Goal: Navigation & Orientation: Find specific page/section

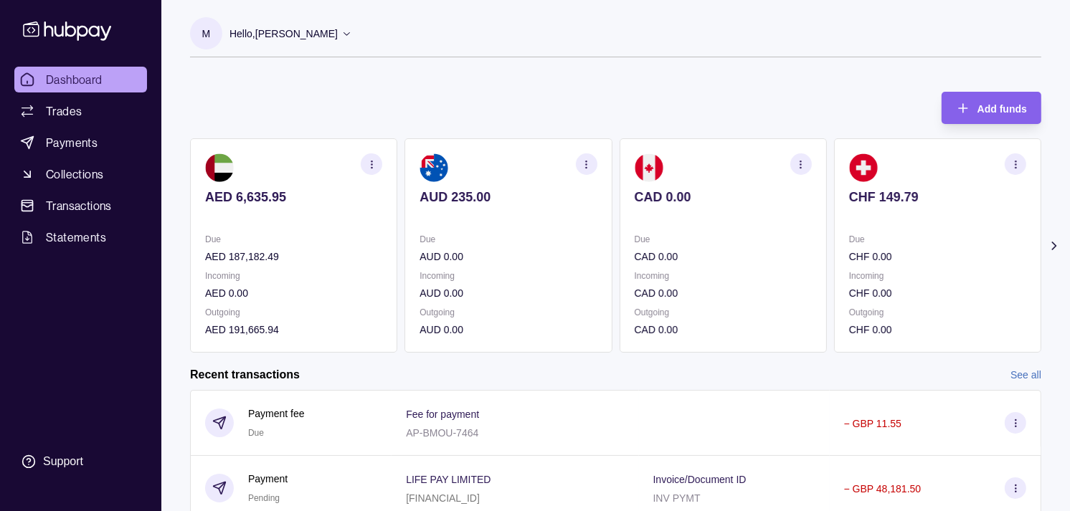
click at [719, 247] on div "Due CAD 0.00" at bounding box center [723, 248] width 177 height 33
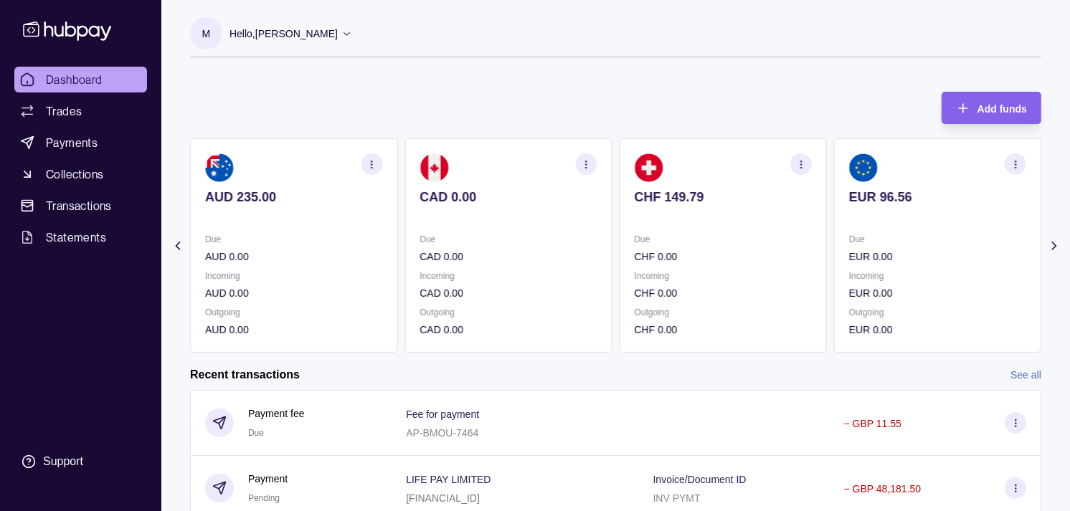
click at [729, 240] on div "Due CHF 0.00" at bounding box center [723, 248] width 177 height 33
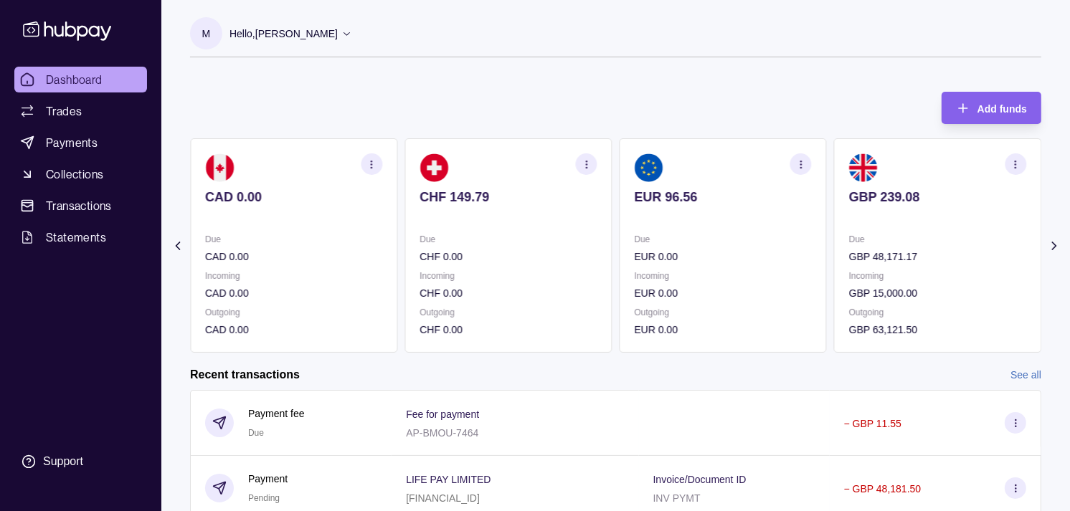
click at [708, 228] on section "EUR 96.56 Due EUR 0.00 Incoming EUR 0.00 Outgoing EUR 0.00" at bounding box center [723, 245] width 207 height 214
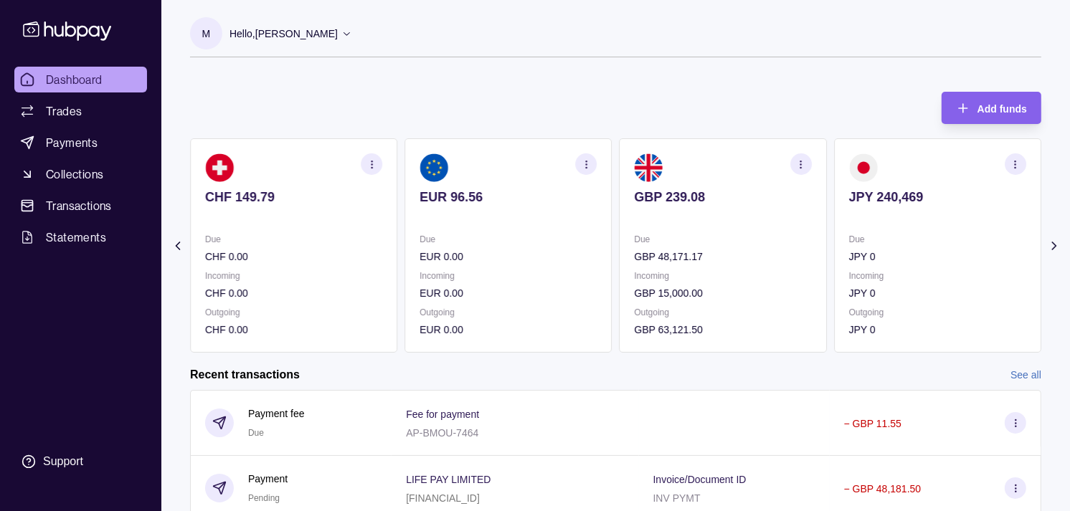
click at [564, 271] on p "Incoming" at bounding box center [508, 276] width 177 height 16
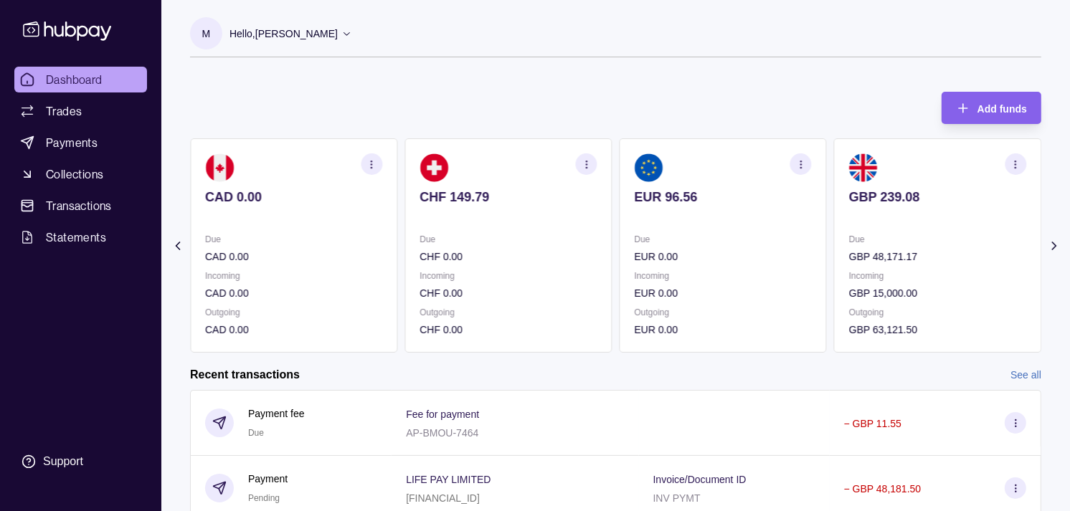
click at [513, 265] on div "Due CHF 0.00 Incoming CHF 0.00 Outgoing CHF 0.00" at bounding box center [508, 285] width 177 height 106
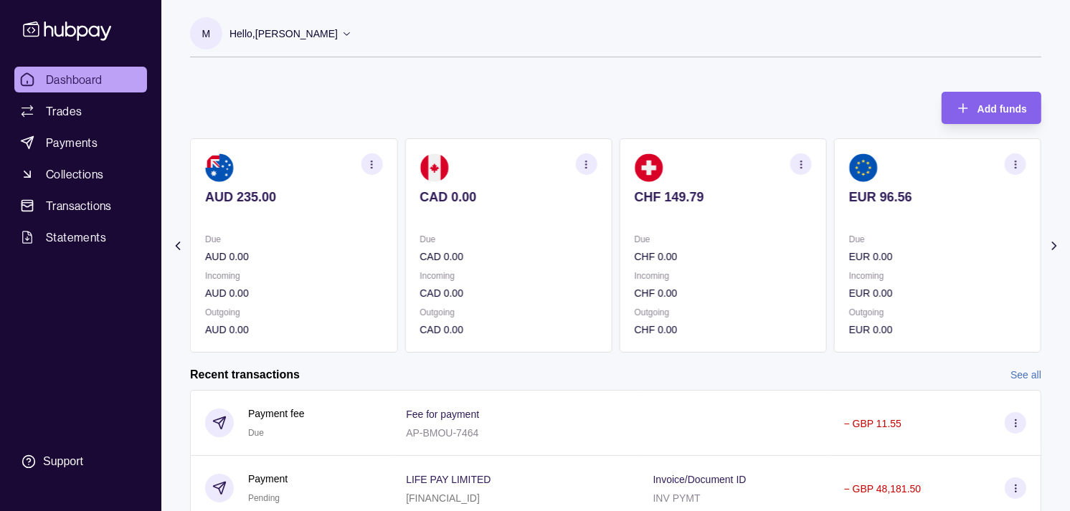
click at [581, 235] on div "AED 6,635.95 Due AED 187,182.49 Incoming AED 0.00 Outgoing AED 191,665.94 AUD 2…" at bounding box center [401, 245] width 851 height 214
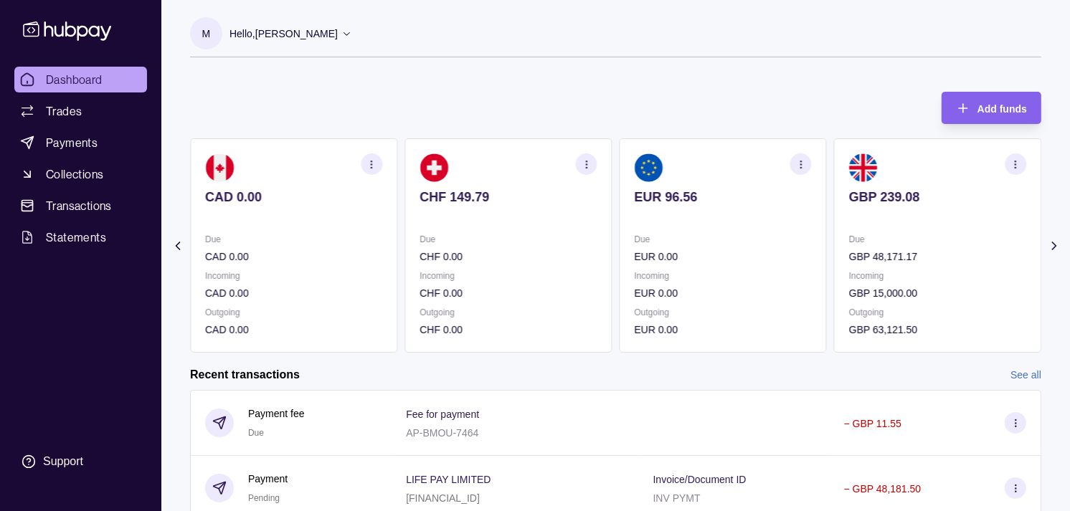
click at [585, 249] on p "CHF 0.00" at bounding box center [508, 257] width 177 height 16
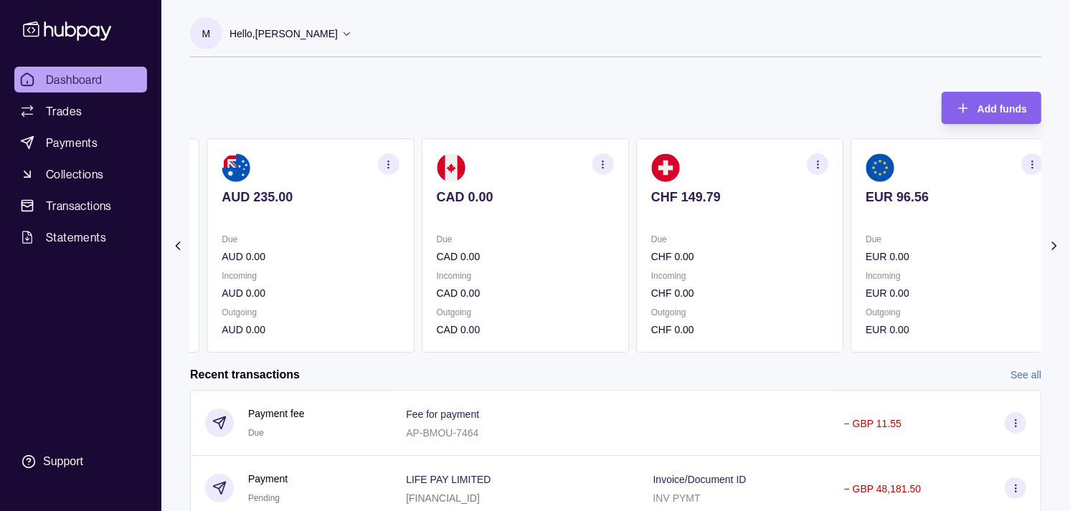
click at [562, 252] on p "CAD 0.00" at bounding box center [525, 257] width 177 height 16
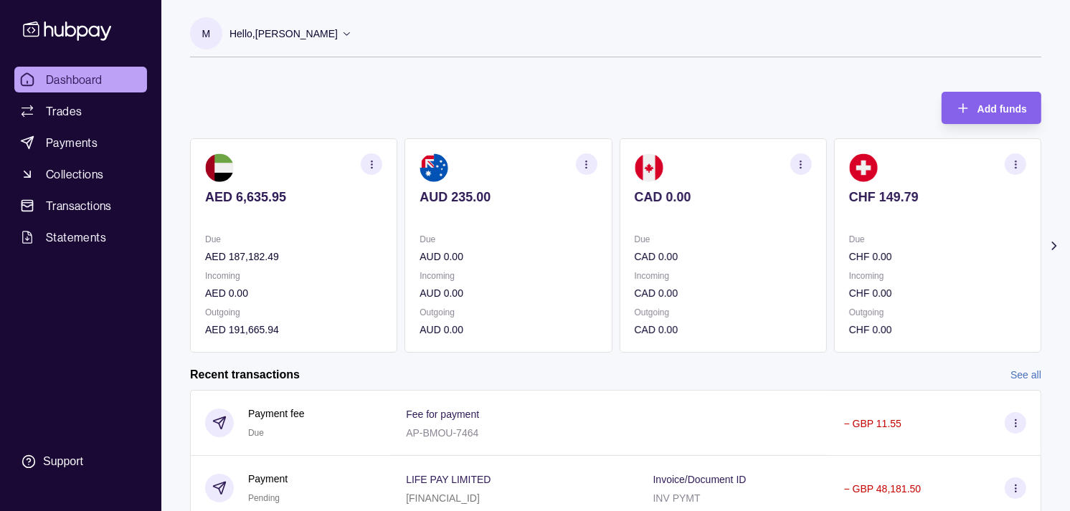
click at [699, 225] on section "CAD 0.00 Due CAD 0.00 Incoming CAD 0.00 Outgoing CAD 0.00" at bounding box center [723, 245] width 207 height 214
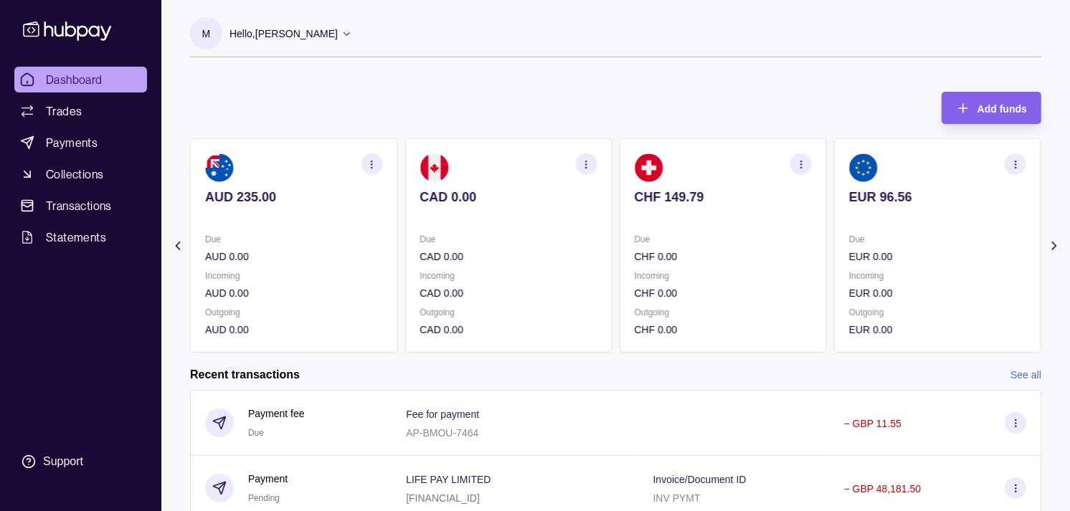
click at [692, 219] on p at bounding box center [723, 217] width 177 height 16
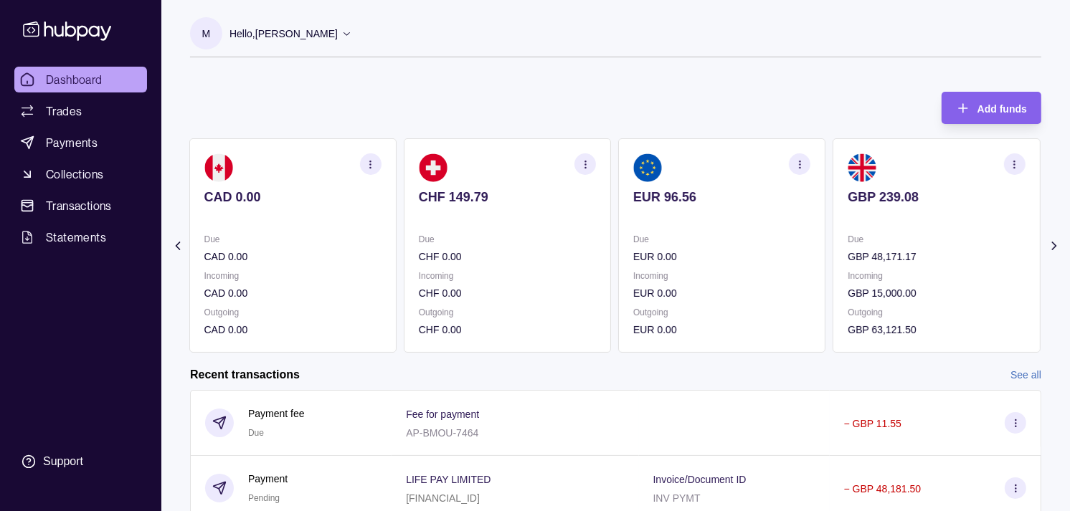
click at [699, 220] on p at bounding box center [721, 217] width 177 height 16
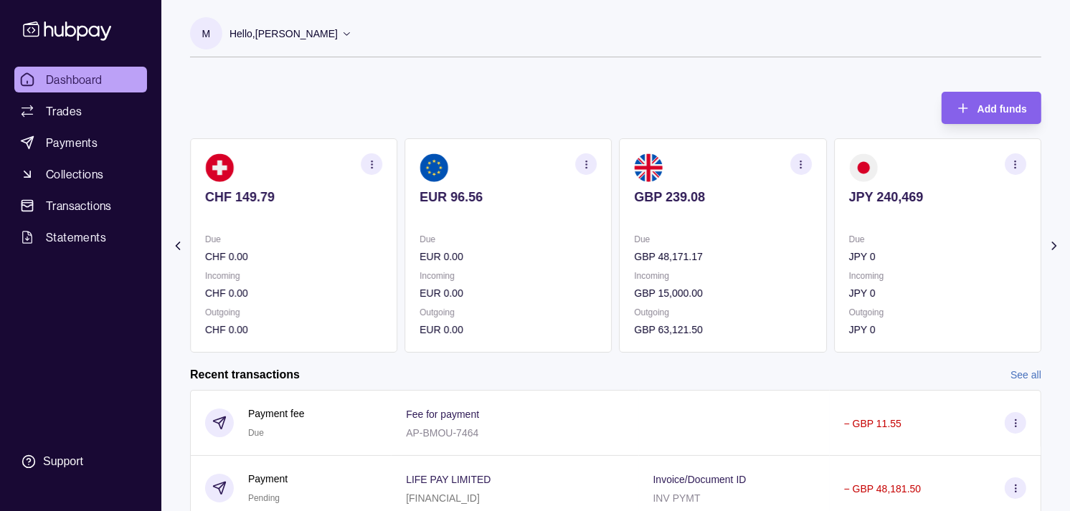
click at [696, 219] on p at bounding box center [723, 217] width 177 height 16
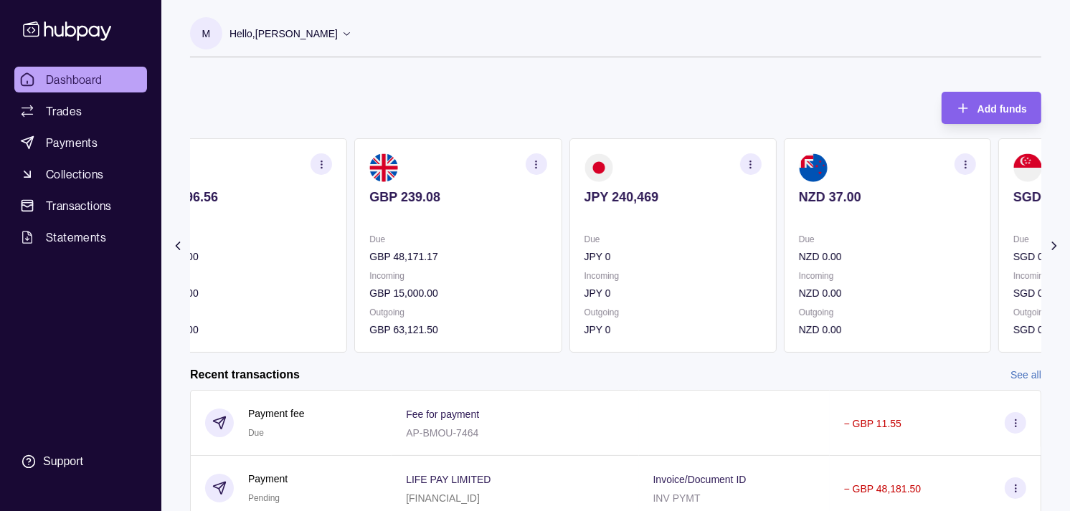
click at [662, 217] on div "JPY 240,469" at bounding box center [673, 206] width 177 height 35
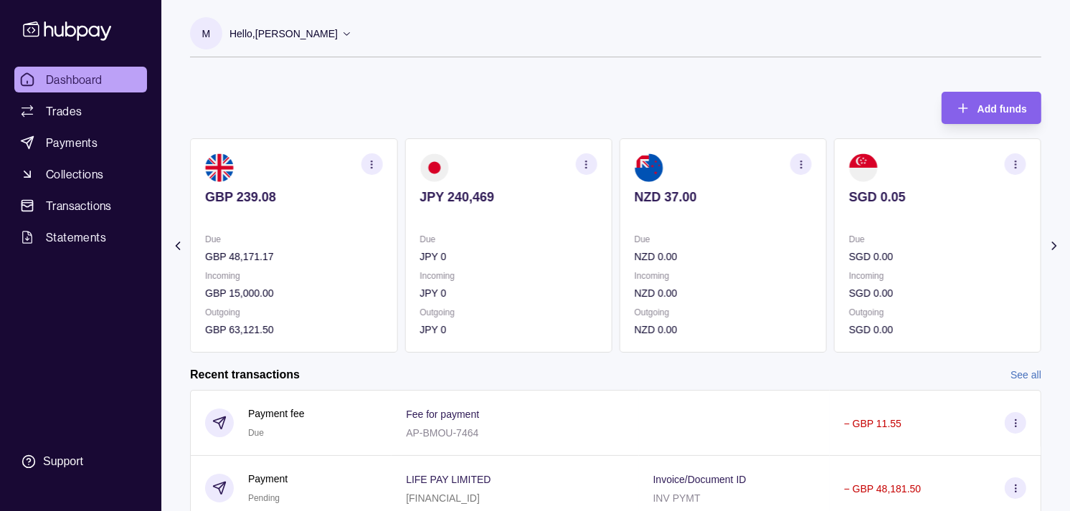
click at [644, 217] on section "NZD 37.00 Due NZD 0.00 Incoming NZD 0.00 Outgoing NZD 0.00" at bounding box center [723, 245] width 207 height 214
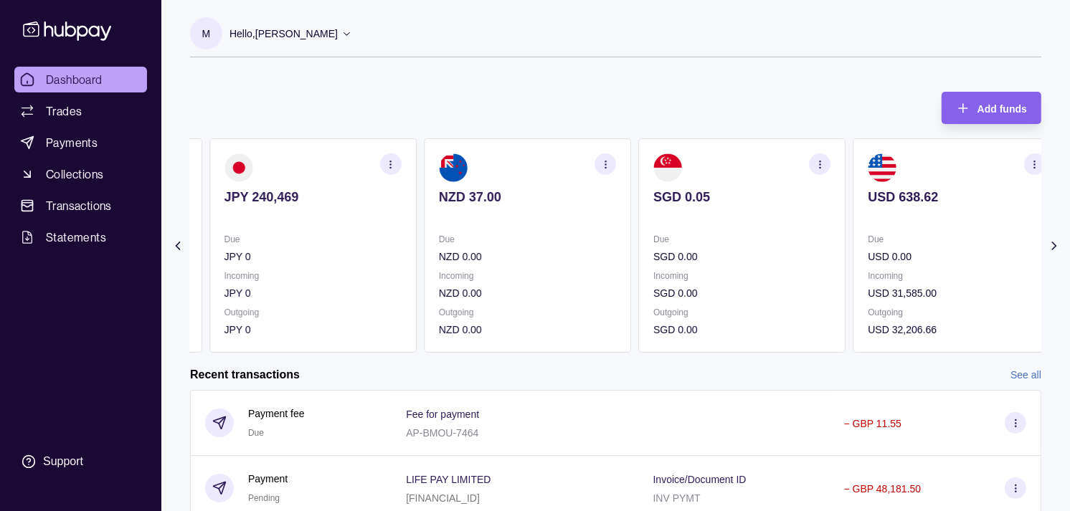
click at [615, 245] on p "Due" at bounding box center [527, 240] width 177 height 16
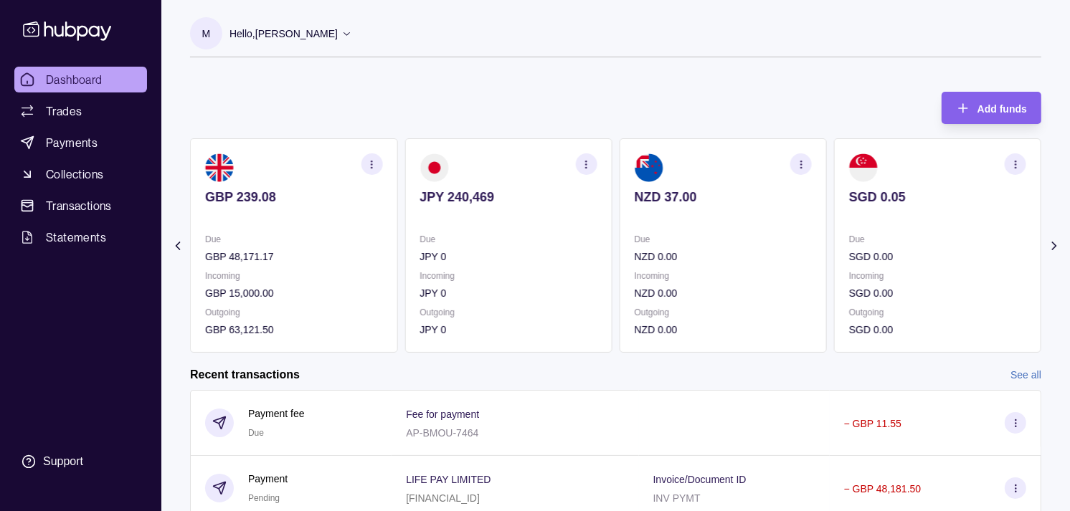
click at [586, 160] on icon "button" at bounding box center [586, 164] width 11 height 11
click at [506, 162] on link "View transactions" at bounding box center [484, 164] width 78 height 16
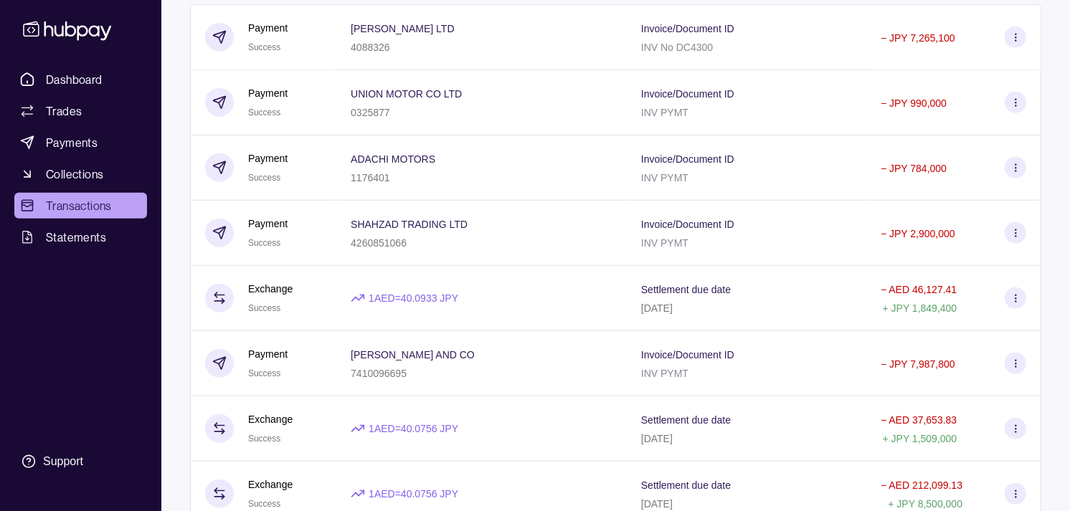
scroll to position [1274, 0]
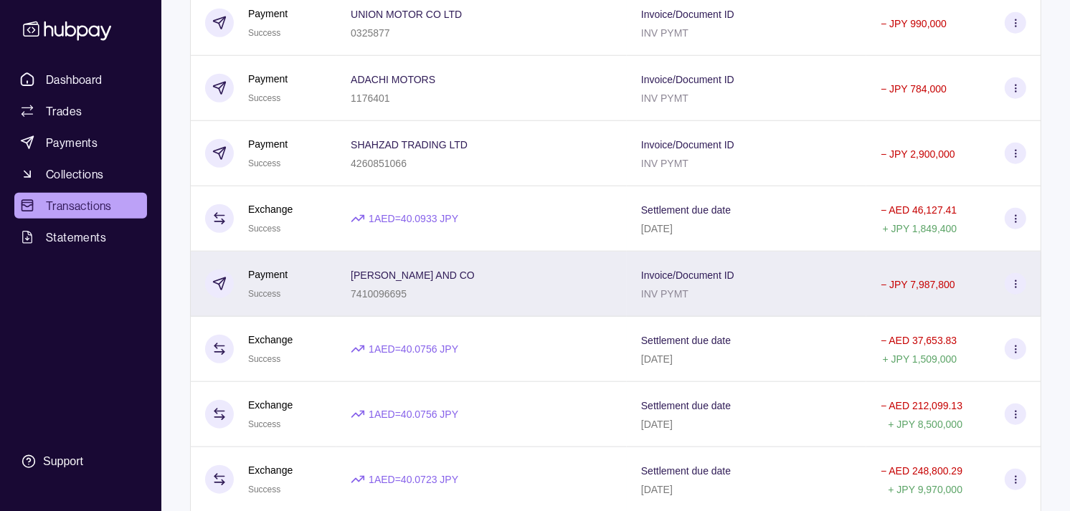
click at [333, 290] on div "Payment Success" at bounding box center [263, 284] width 146 height 65
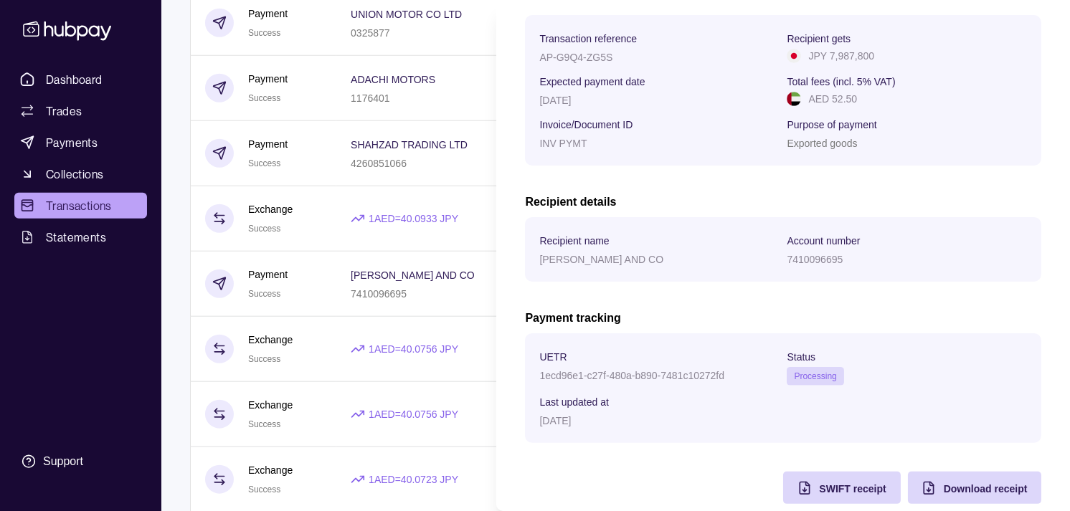
scroll to position [240, 0]
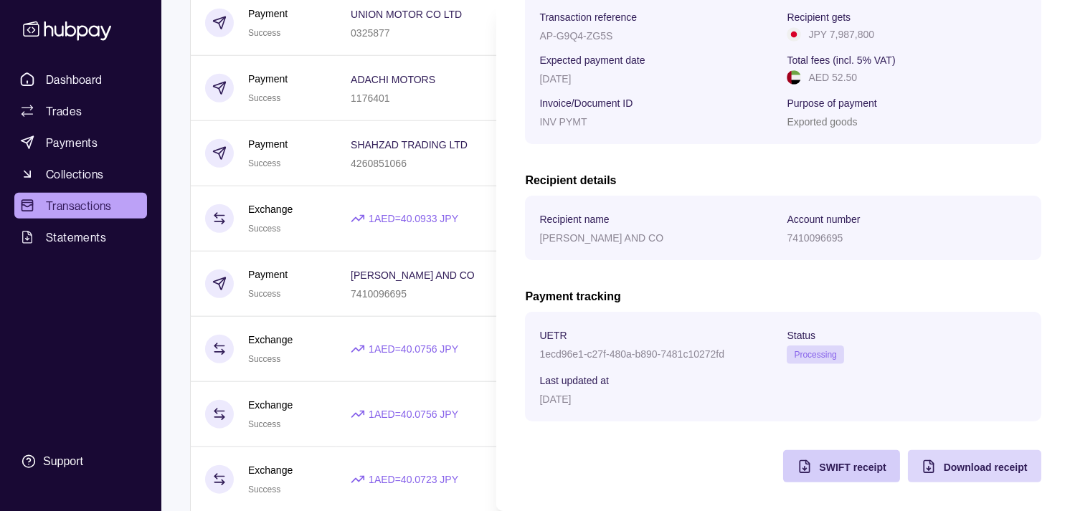
click at [802, 463] on div "SWIFT receipt" at bounding box center [831, 466] width 110 height 32
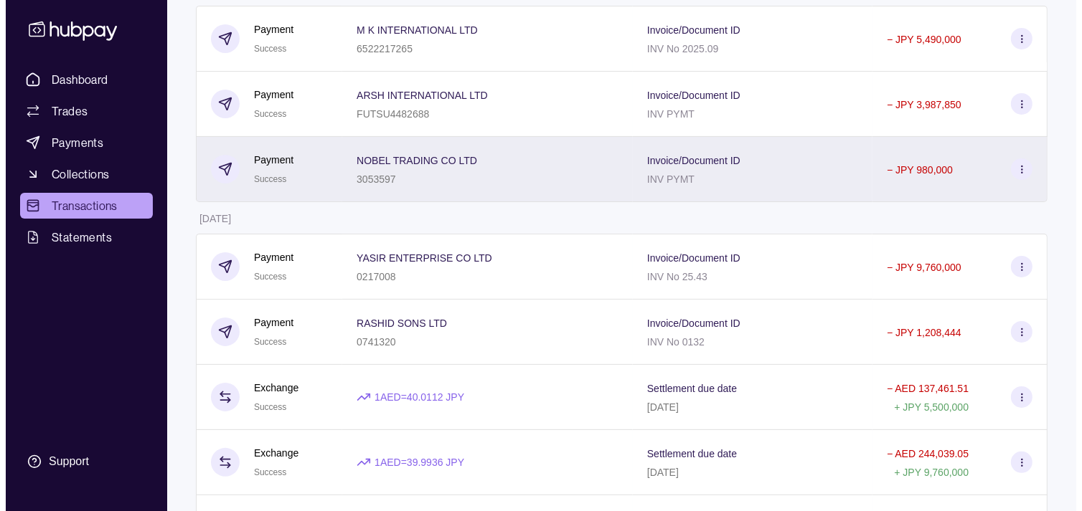
scroll to position [0, 0]
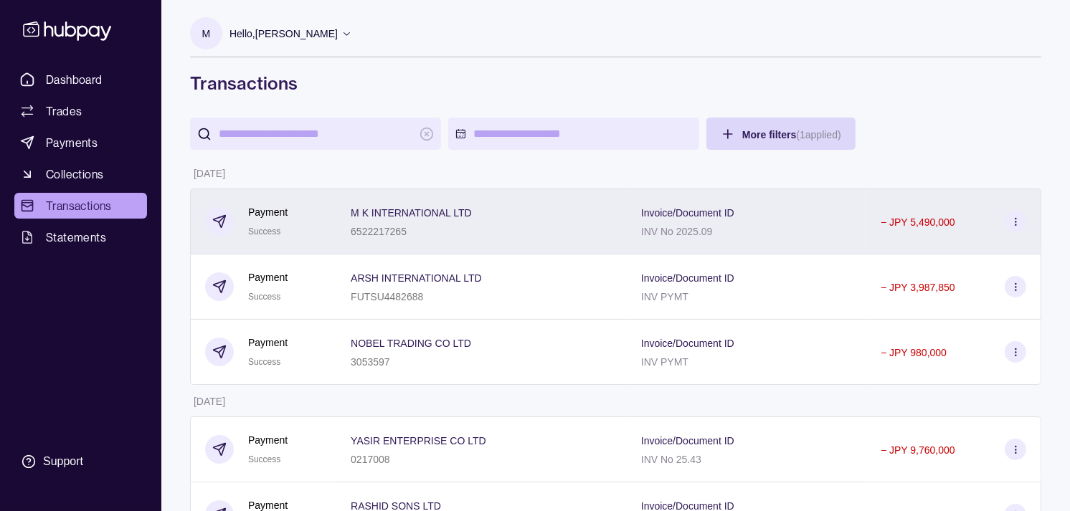
click at [321, 224] on div "Payment Success" at bounding box center [263, 221] width 117 height 35
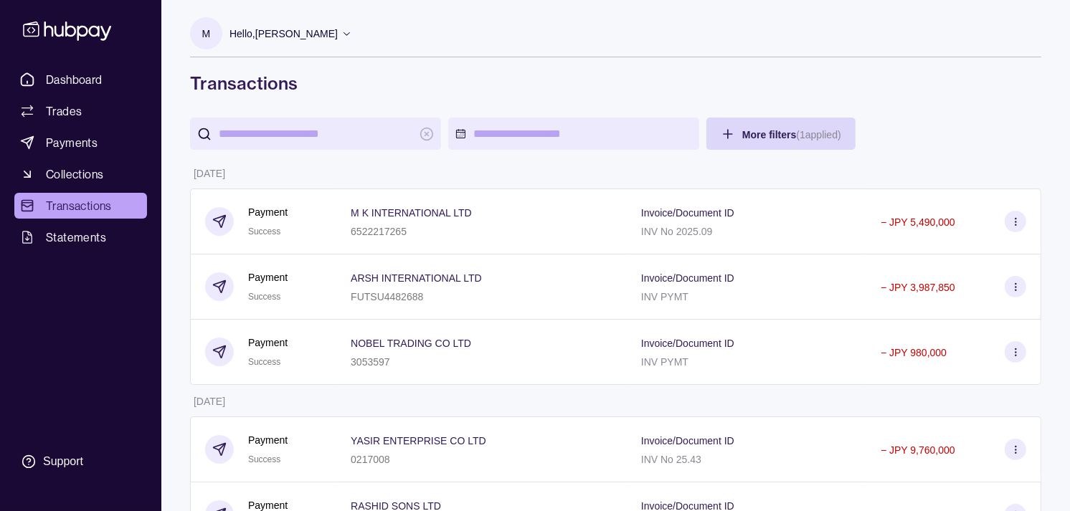
click at [87, 75] on span "Dashboard" at bounding box center [74, 79] width 57 height 17
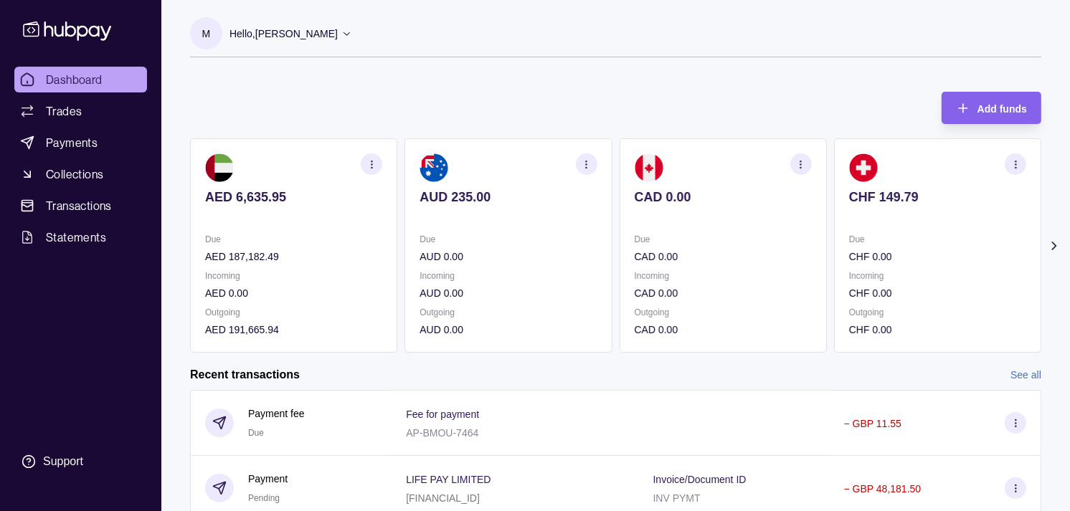
click at [721, 224] on section "CAD 0.00 Due CAD 0.00 Incoming CAD 0.00 Outgoing CAD 0.00" at bounding box center [723, 245] width 207 height 214
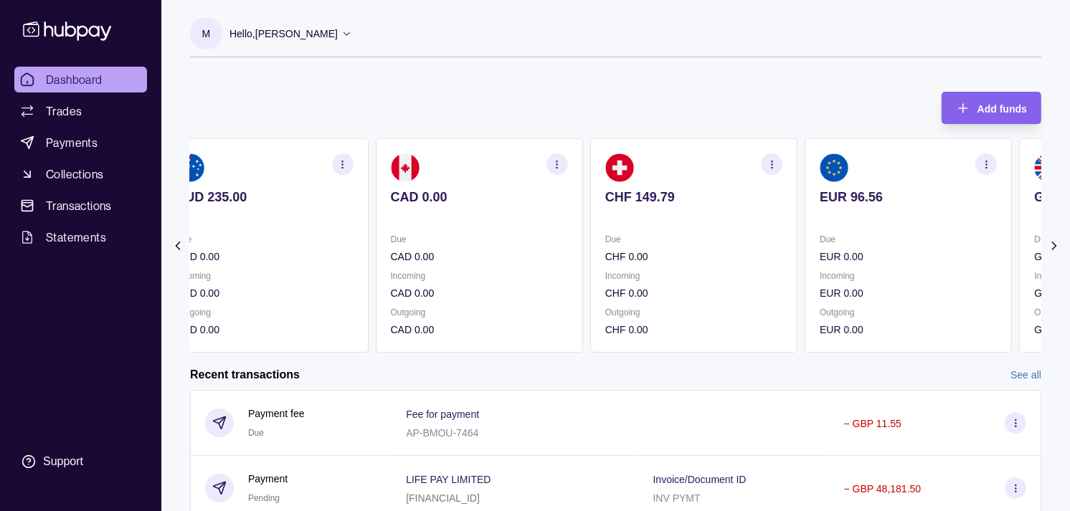
click at [701, 217] on p at bounding box center [693, 217] width 177 height 16
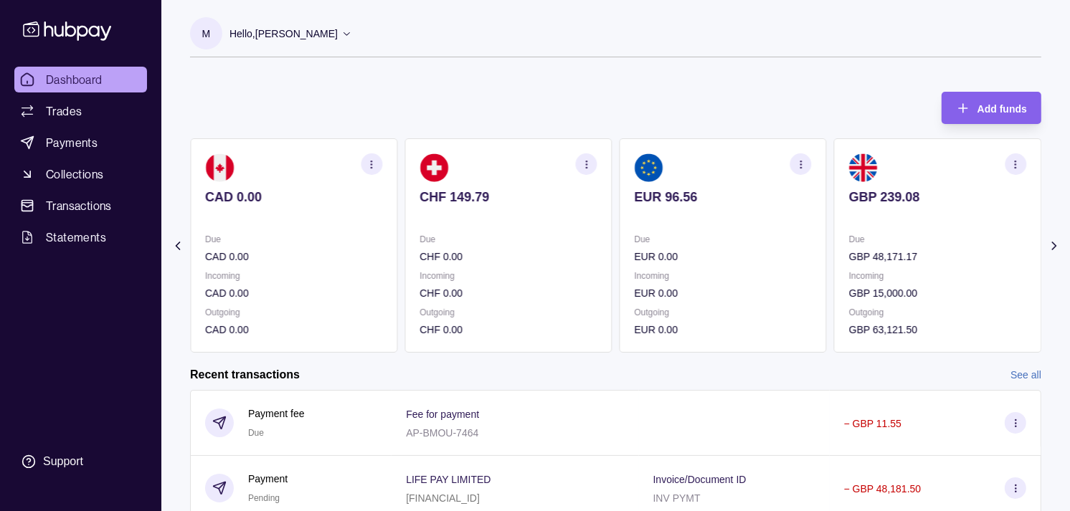
click at [705, 210] on p at bounding box center [723, 217] width 177 height 16
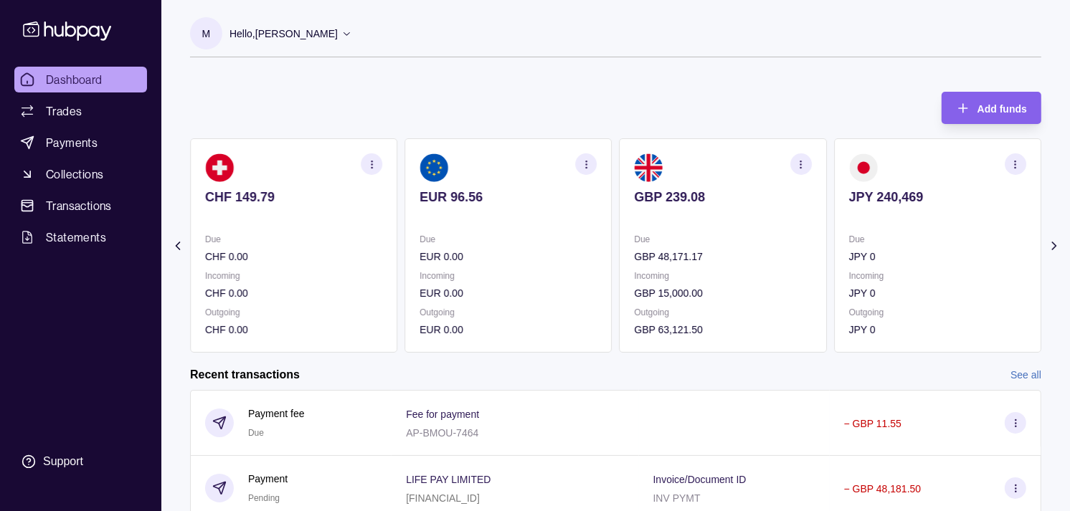
click at [719, 211] on p at bounding box center [723, 217] width 177 height 16
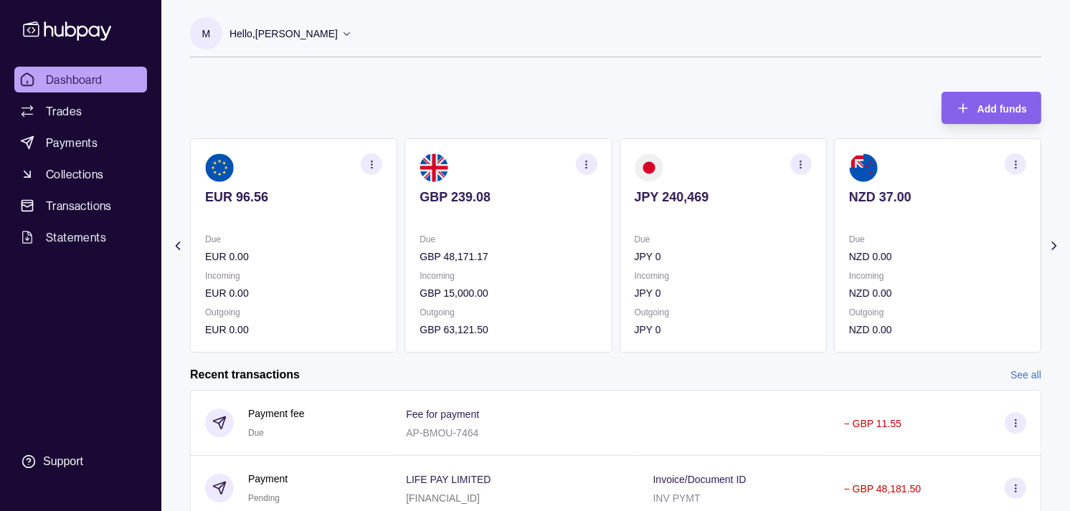
click at [707, 209] on p at bounding box center [723, 217] width 177 height 16
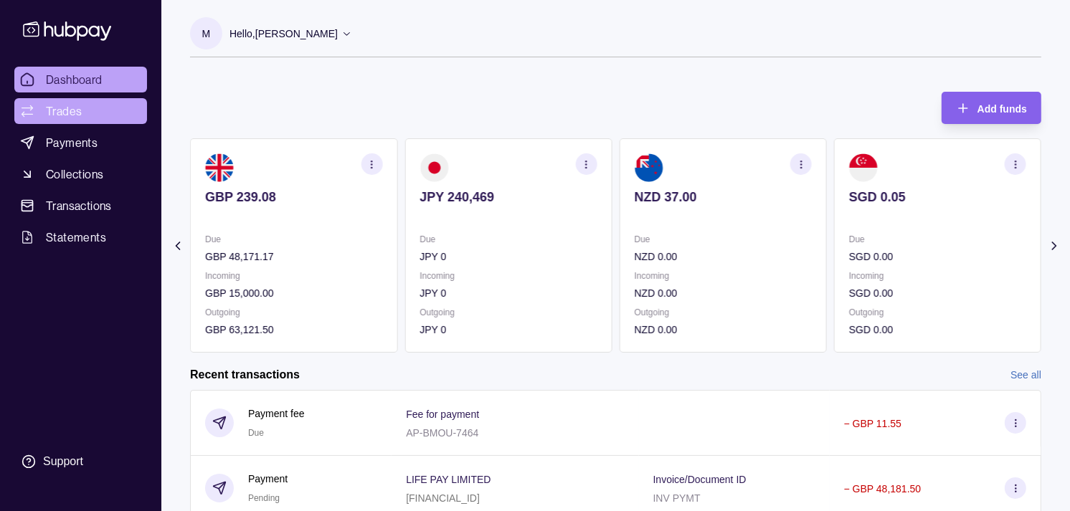
click at [93, 102] on link "Trades" at bounding box center [80, 111] width 133 height 26
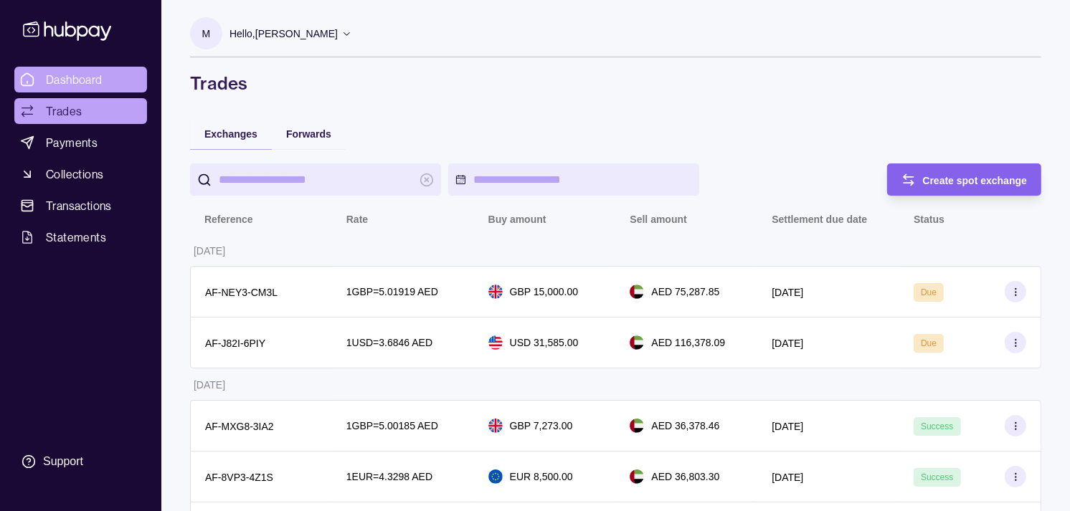
click at [61, 72] on span "Dashboard" at bounding box center [74, 79] width 57 height 17
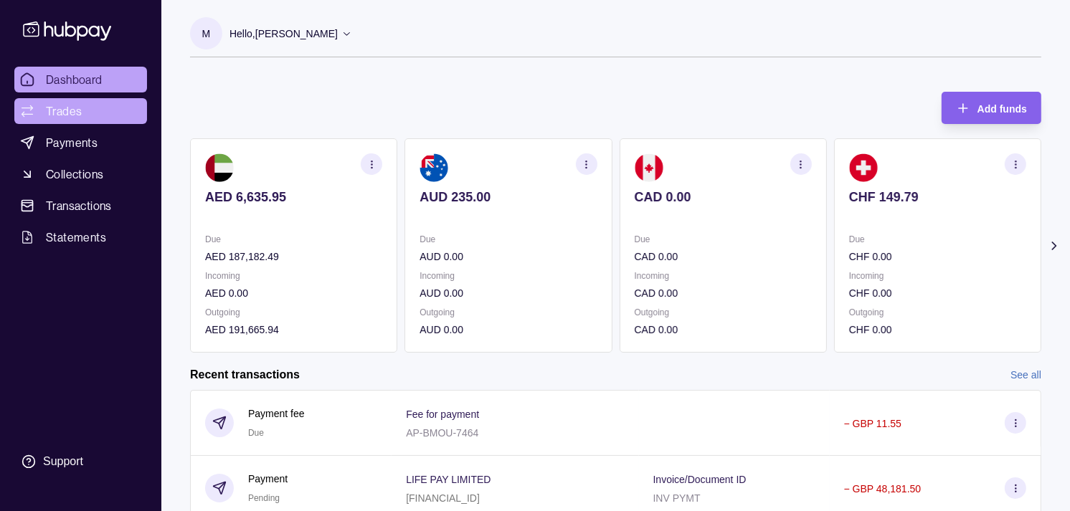
click at [69, 109] on span "Trades" at bounding box center [64, 111] width 36 height 17
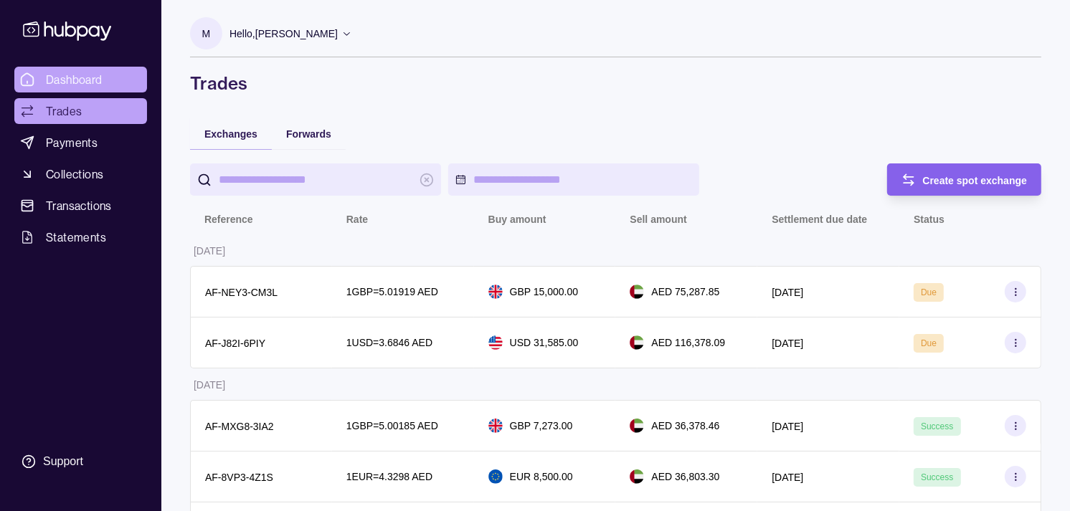
click at [76, 75] on span "Dashboard" at bounding box center [74, 79] width 57 height 17
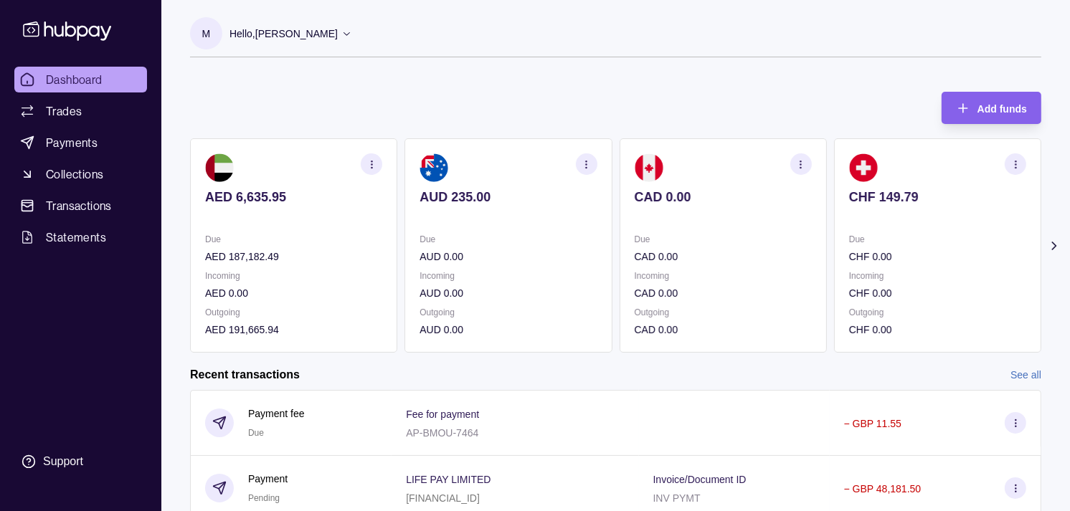
click at [892, 250] on p "CHF 0.00" at bounding box center [937, 257] width 177 height 16
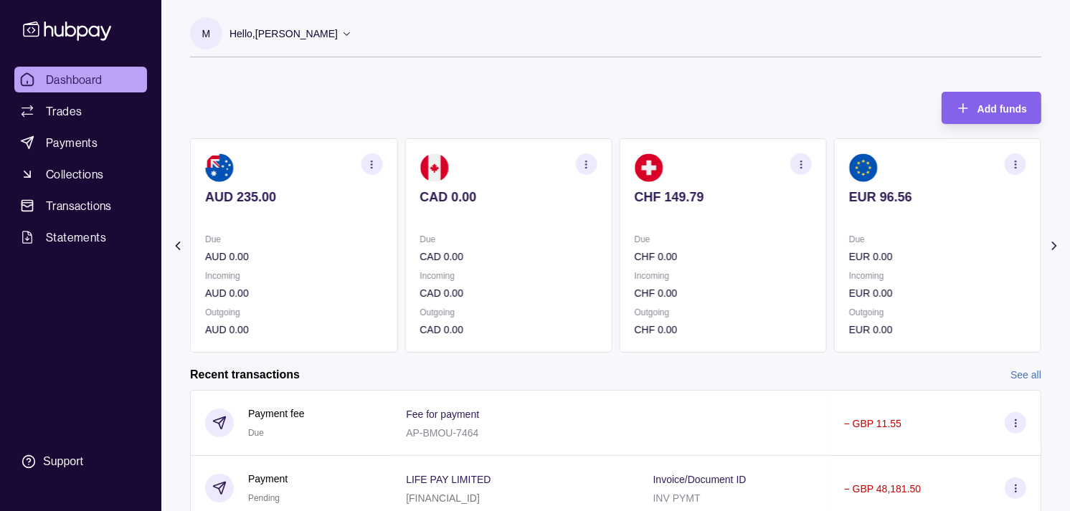
click at [869, 242] on p "Due" at bounding box center [937, 240] width 177 height 16
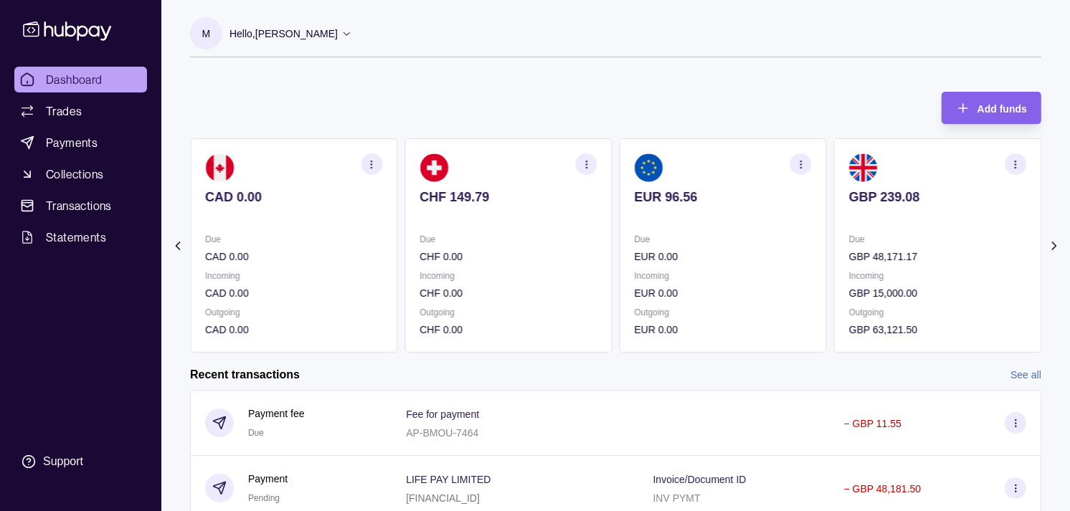
click at [849, 234] on p "Due" at bounding box center [937, 240] width 177 height 16
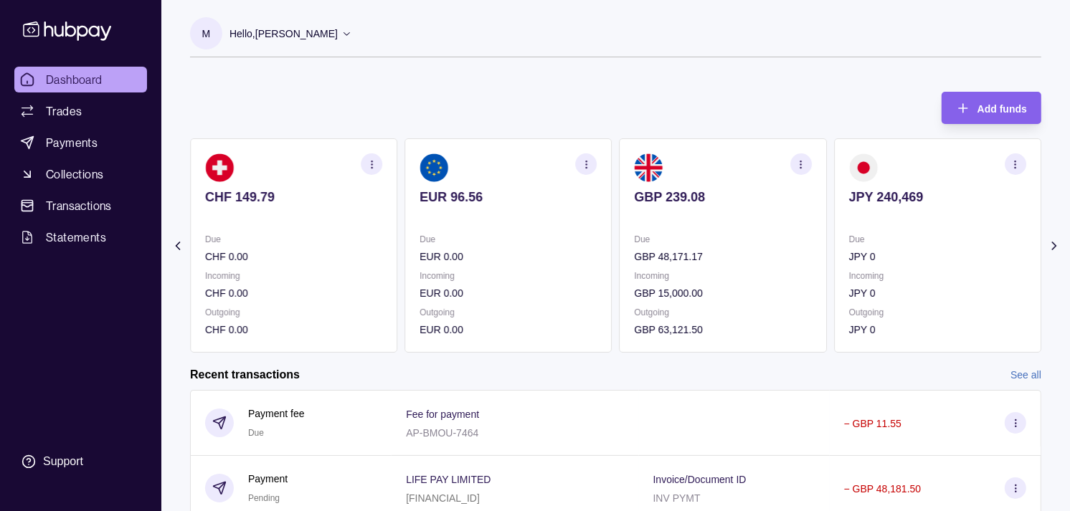
click at [769, 227] on section "GBP 239.08 Due GBP 48,171.17 Incoming GBP 15,000.00 Outgoing GBP 63,121.50" at bounding box center [723, 245] width 207 height 214
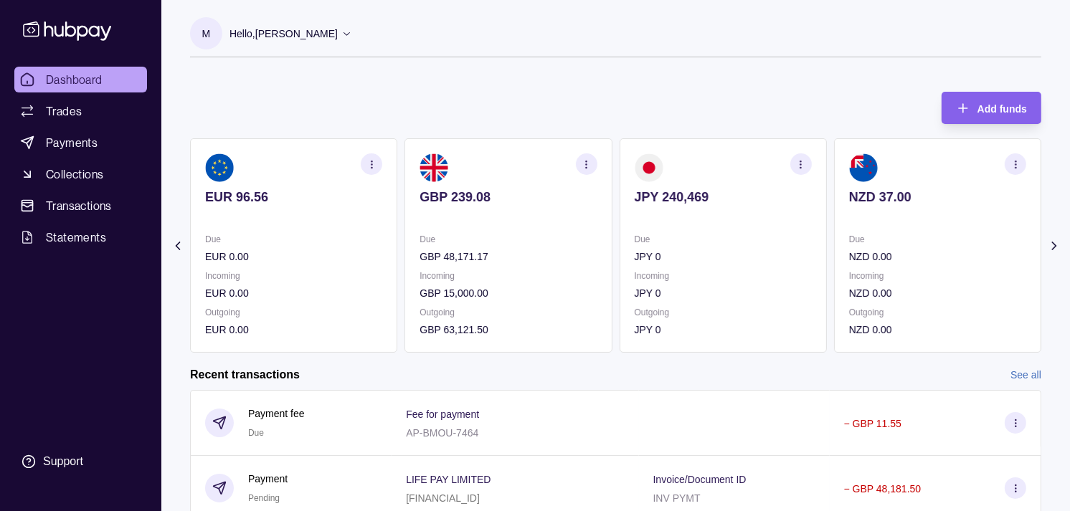
click at [690, 227] on section "JPY 240,469 Due JPY 0 Incoming JPY 0 Outgoing JPY 0" at bounding box center [723, 245] width 207 height 214
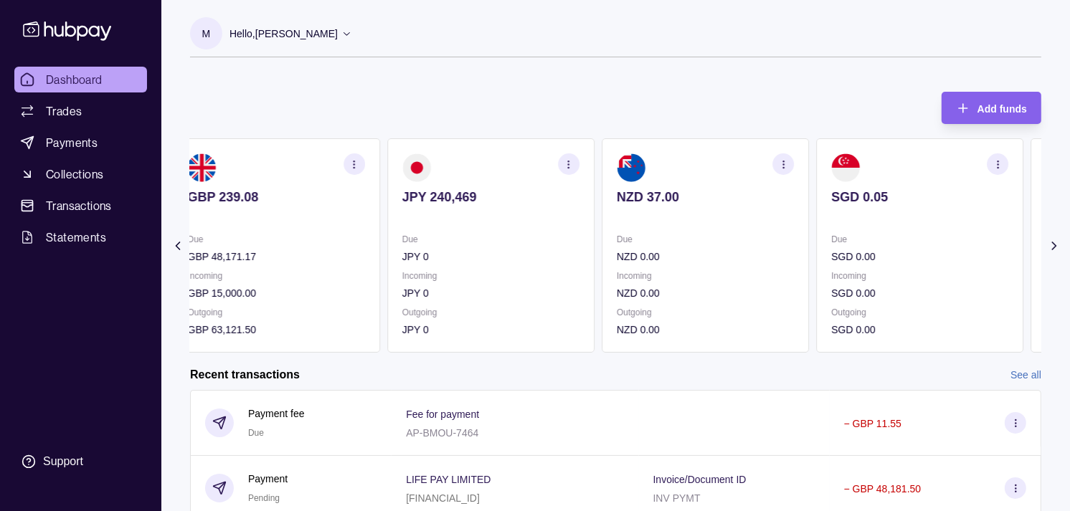
click at [658, 230] on section "NZD 37.00 Due NZD 0.00 Incoming NZD 0.00 Outgoing NZD 0.00" at bounding box center [705, 245] width 207 height 214
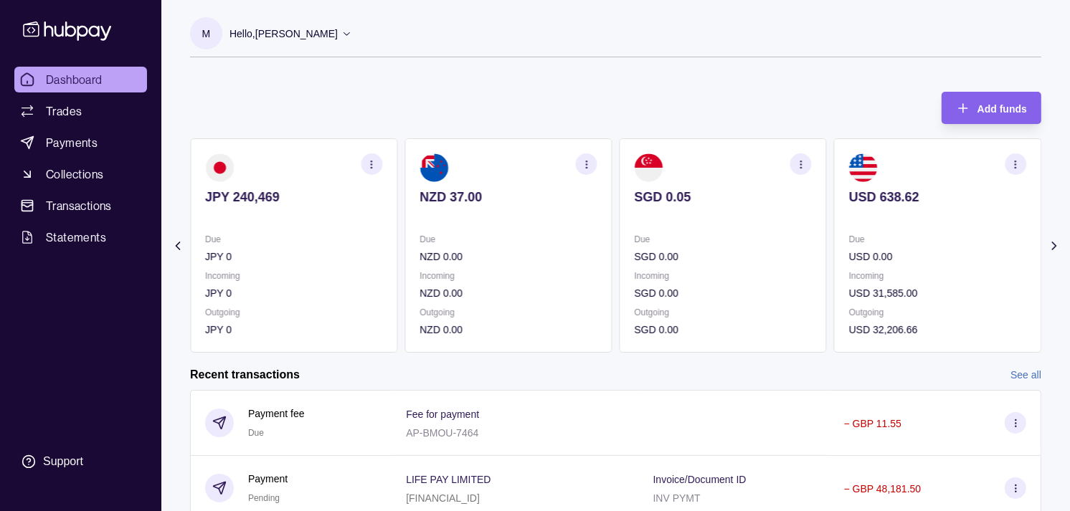
click at [668, 224] on p at bounding box center [723, 217] width 177 height 16
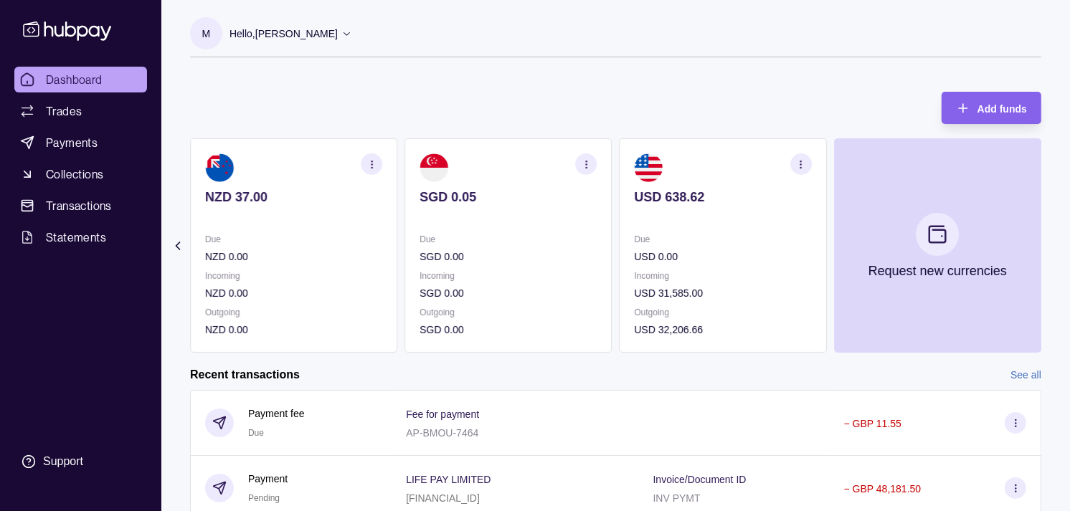
click at [521, 199] on div "SGD 0.05" at bounding box center [508, 206] width 177 height 35
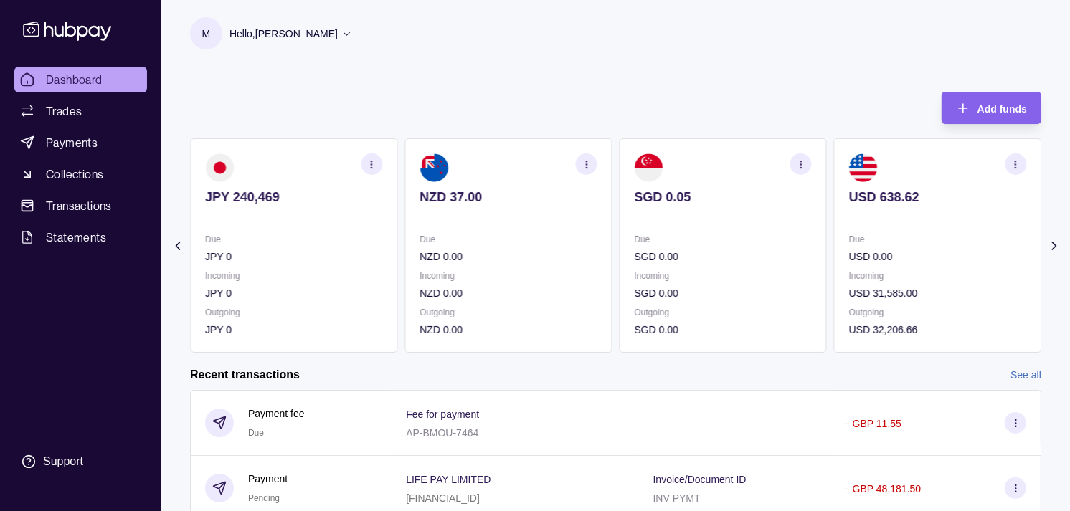
click at [564, 199] on div "NZD 37.00" at bounding box center [508, 206] width 177 height 35
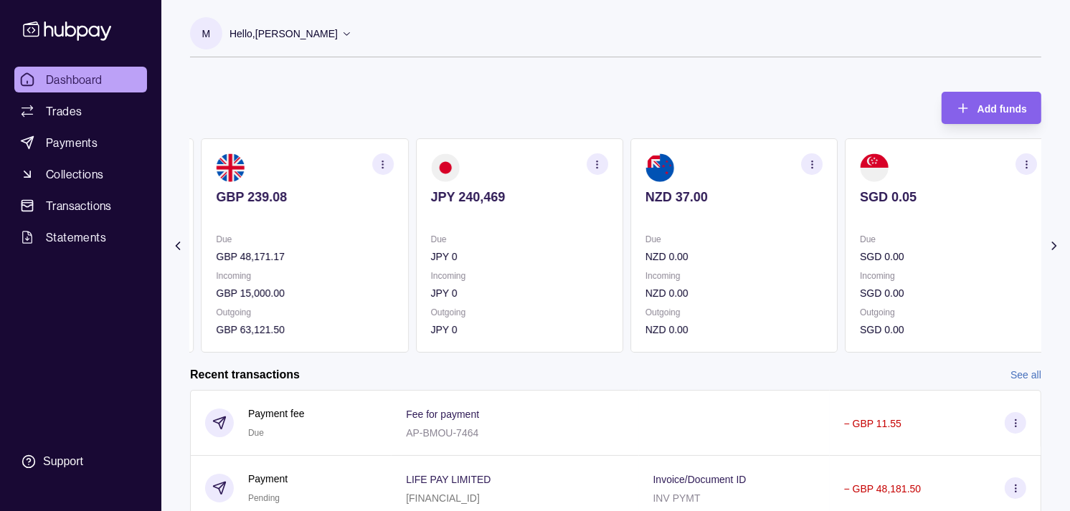
click at [540, 216] on p at bounding box center [519, 217] width 177 height 16
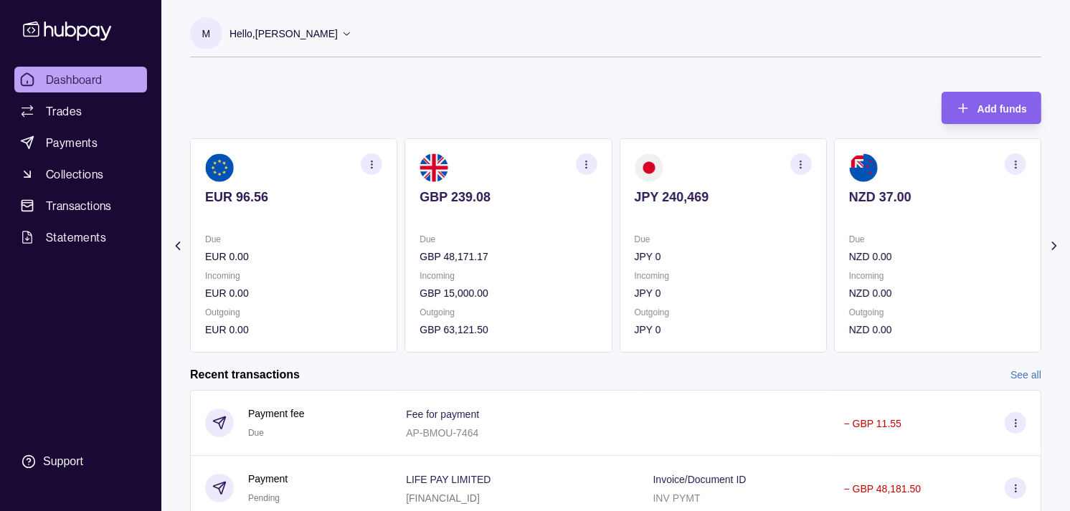
click at [533, 210] on p at bounding box center [508, 217] width 177 height 16
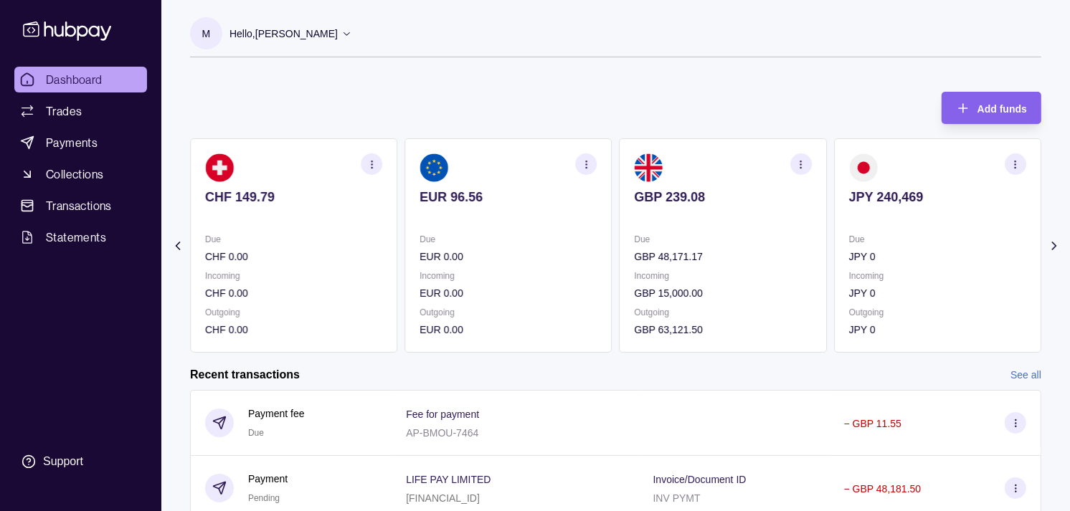
click at [740, 268] on p "Incoming" at bounding box center [723, 276] width 177 height 16
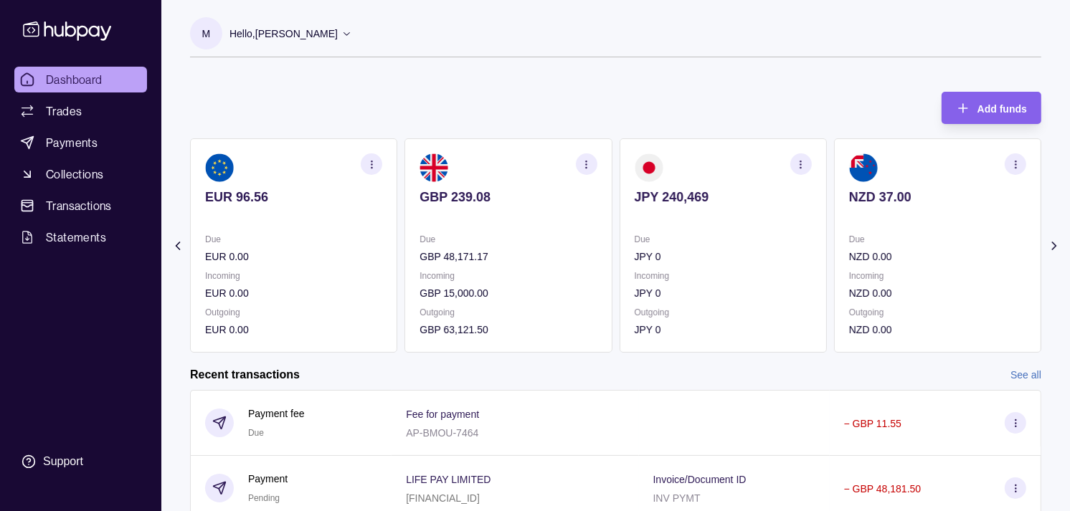
click at [742, 264] on div "Due JPY 0 Incoming JPY 0 Outgoing JPY 0" at bounding box center [723, 285] width 177 height 106
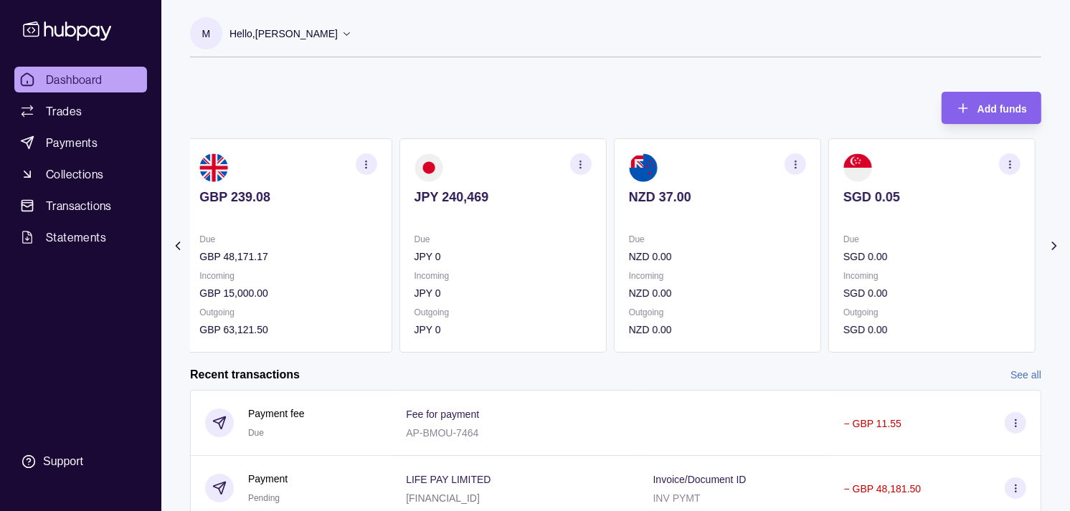
click at [726, 259] on p "NZD 0.00" at bounding box center [717, 257] width 177 height 16
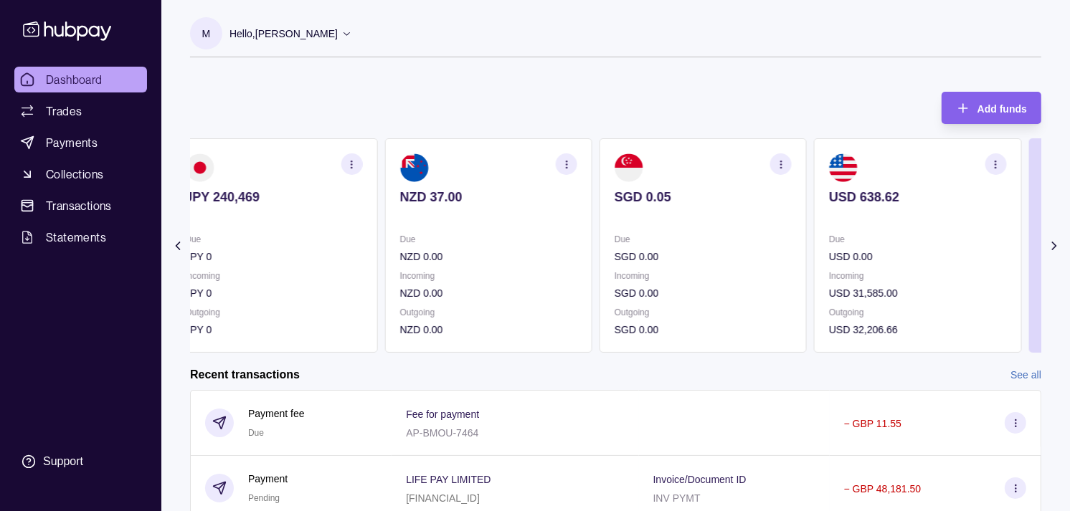
click at [722, 249] on p "SGD 0.00" at bounding box center [703, 257] width 177 height 16
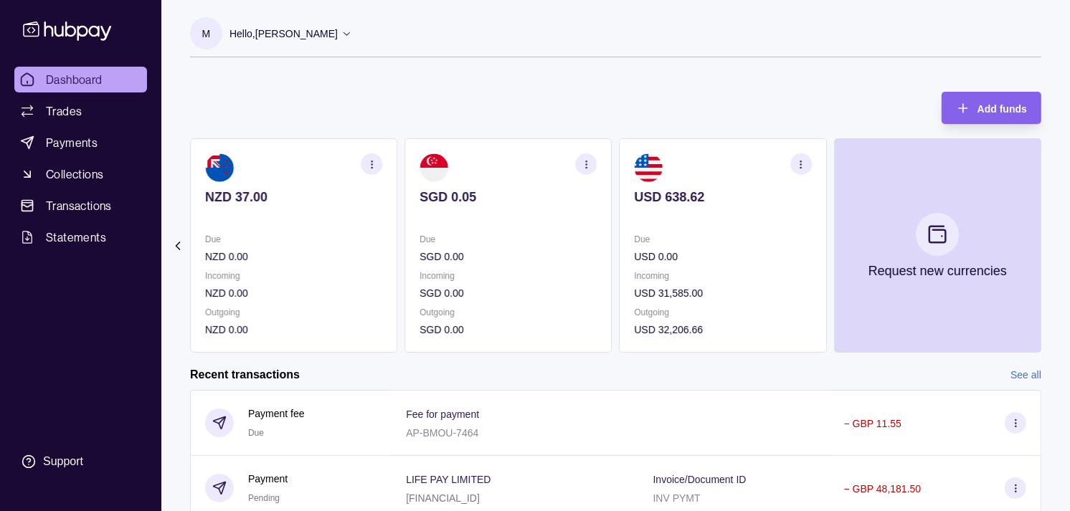
click at [612, 252] on section "SGD 0.05 Due SGD 0.00 Incoming SGD 0.00 Outgoing SGD 0.00" at bounding box center [507, 245] width 207 height 214
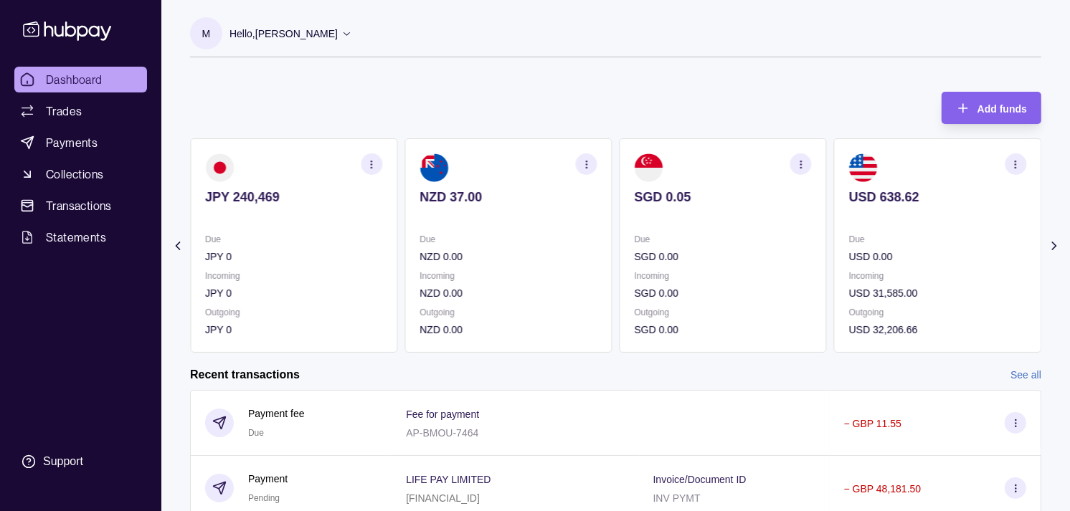
click at [577, 247] on div "Due NZD 0.00" at bounding box center [508, 248] width 177 height 33
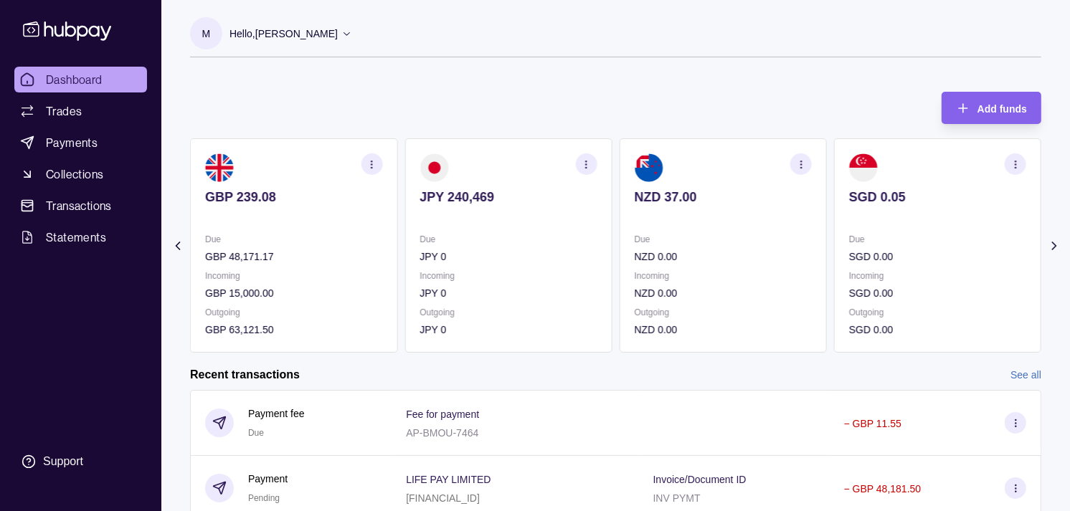
click at [395, 249] on section "GBP 239.08 Due GBP 48,171.17 Incoming GBP 15,000.00 Outgoing GBP 63,121.50" at bounding box center [293, 245] width 207 height 214
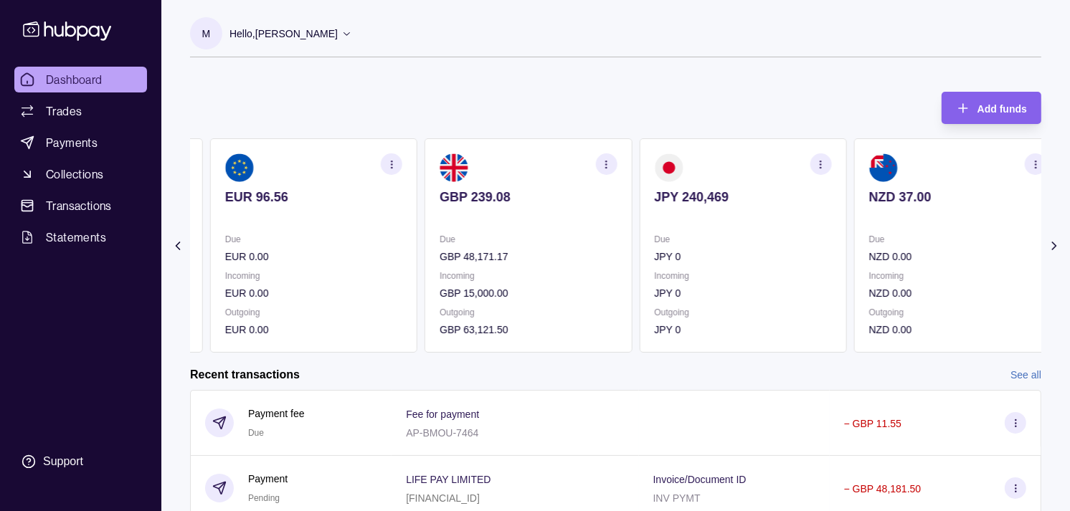
click at [391, 253] on p "EUR 0.00" at bounding box center [313, 257] width 177 height 16
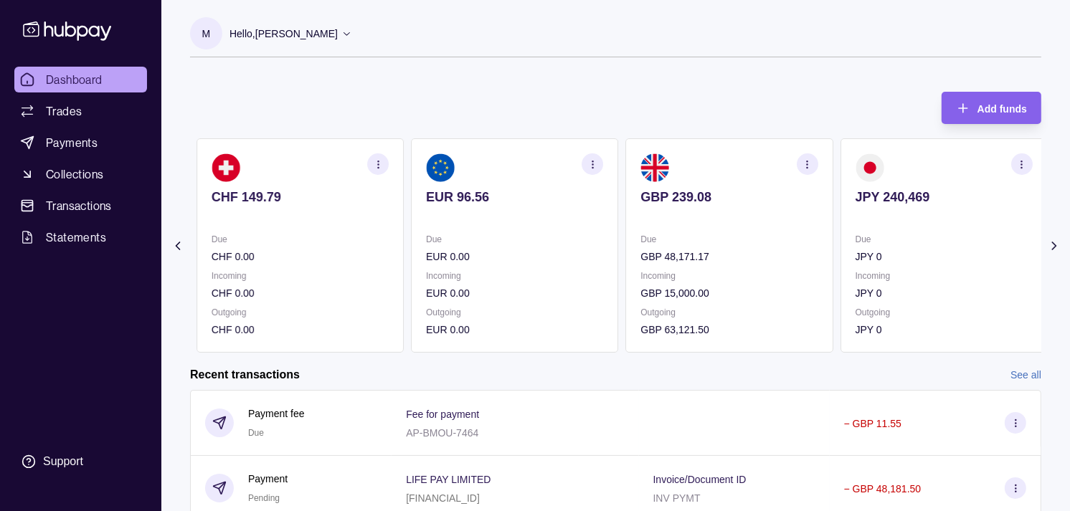
click at [382, 259] on p "CHF 0.00" at bounding box center [300, 257] width 177 height 16
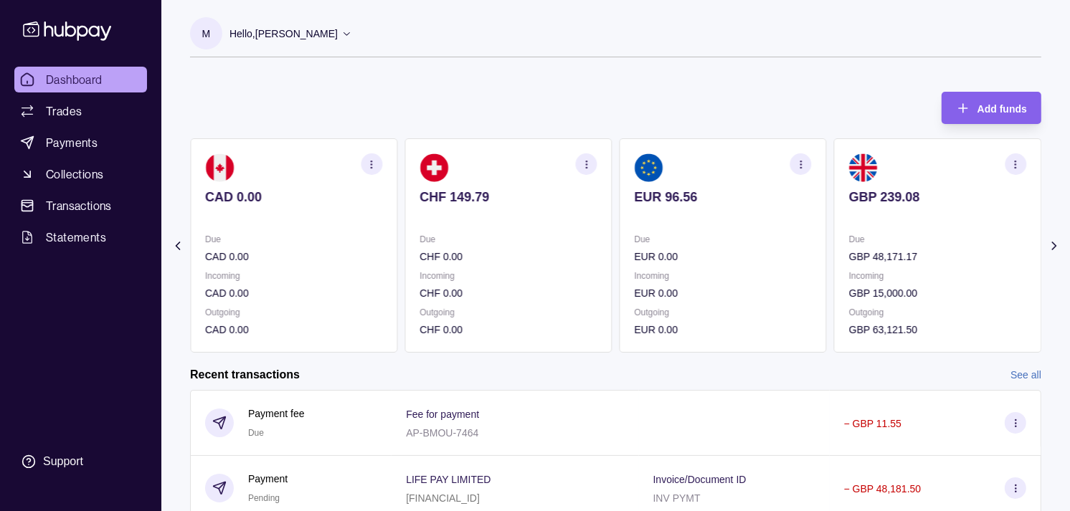
click at [314, 242] on div "Due CAD 0.00" at bounding box center [293, 248] width 177 height 33
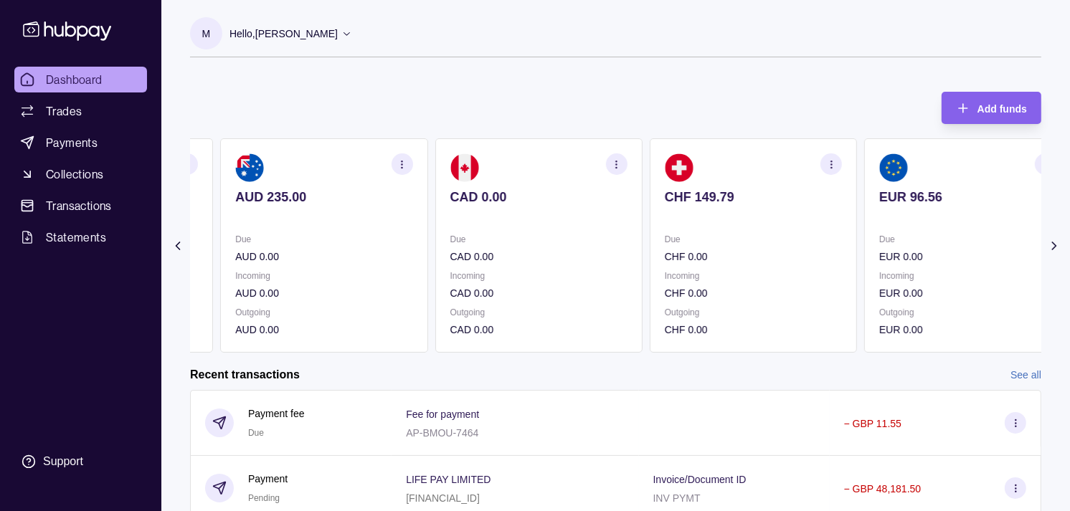
click at [325, 250] on p "AUD 0.00" at bounding box center [323, 257] width 177 height 16
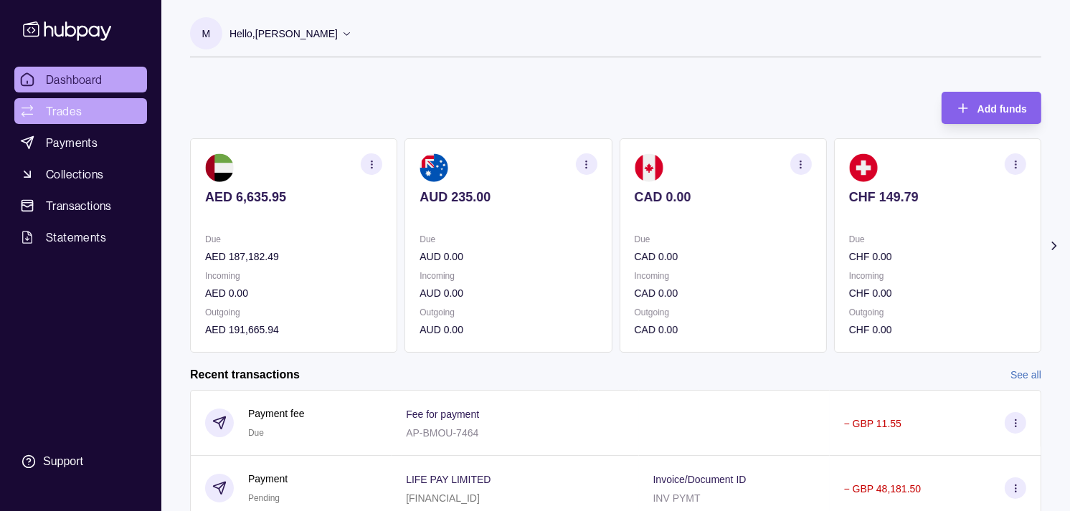
click at [54, 113] on span "Trades" at bounding box center [64, 111] width 36 height 17
